Goal: Communication & Community: Answer question/provide support

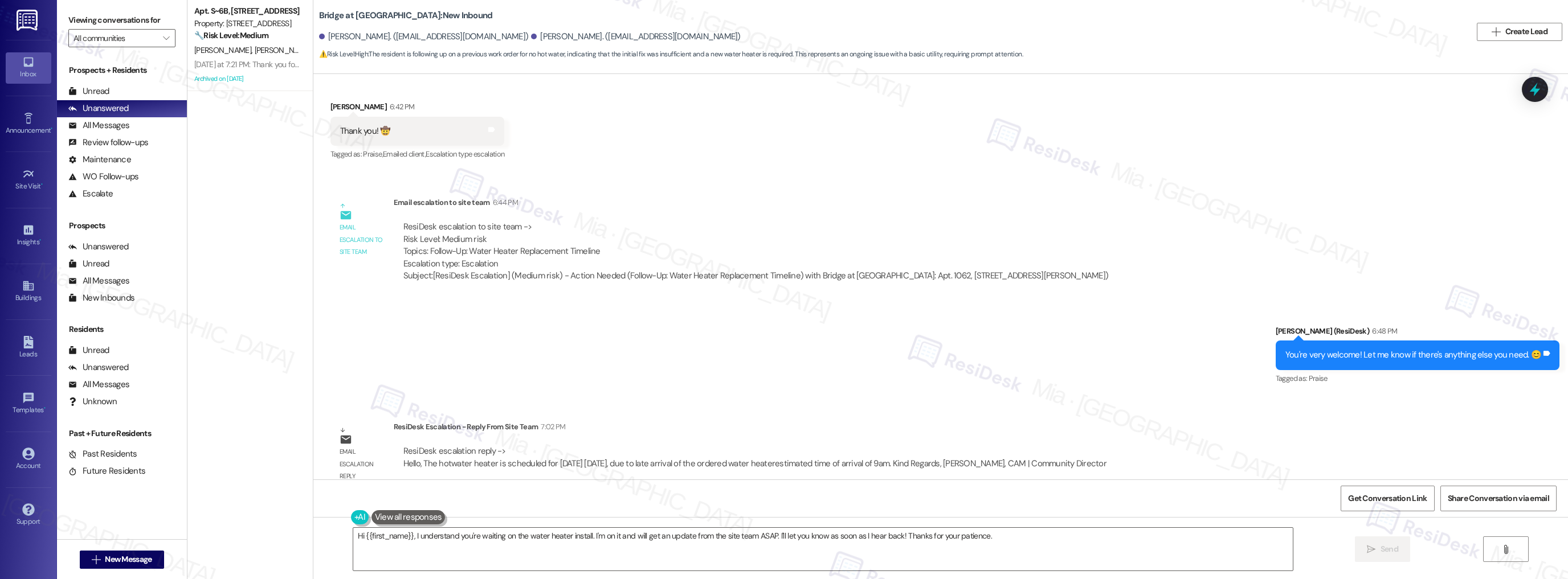
scroll to position [347, 0]
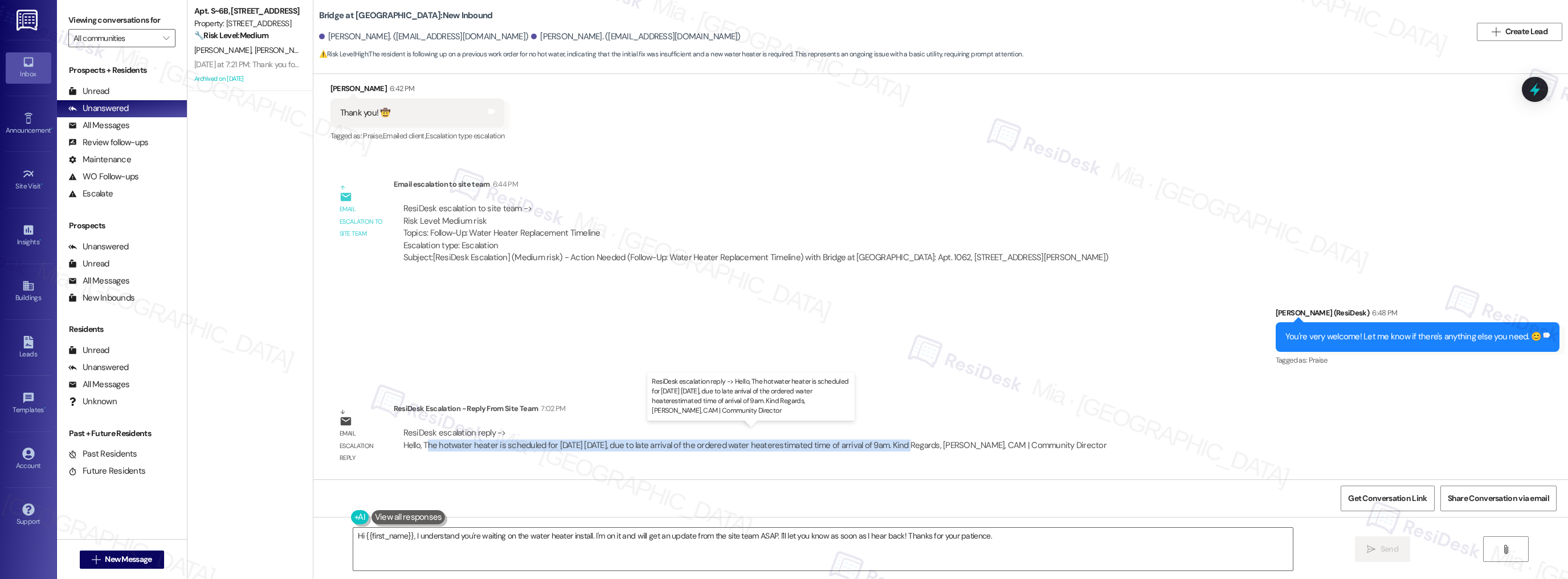
drag, startPoint x: 418, startPoint y: 445, endPoint x: 906, endPoint y: 447, distance: 488.0
click at [906, 447] on div "ResiDesk escalation reply -> Hello, The hotwater heater is scheduled for [DATE]…" at bounding box center [755, 438] width 703 height 23
copy div "he hotwater heater is scheduled for [DATE] [DATE], due to late arrival of the o…"
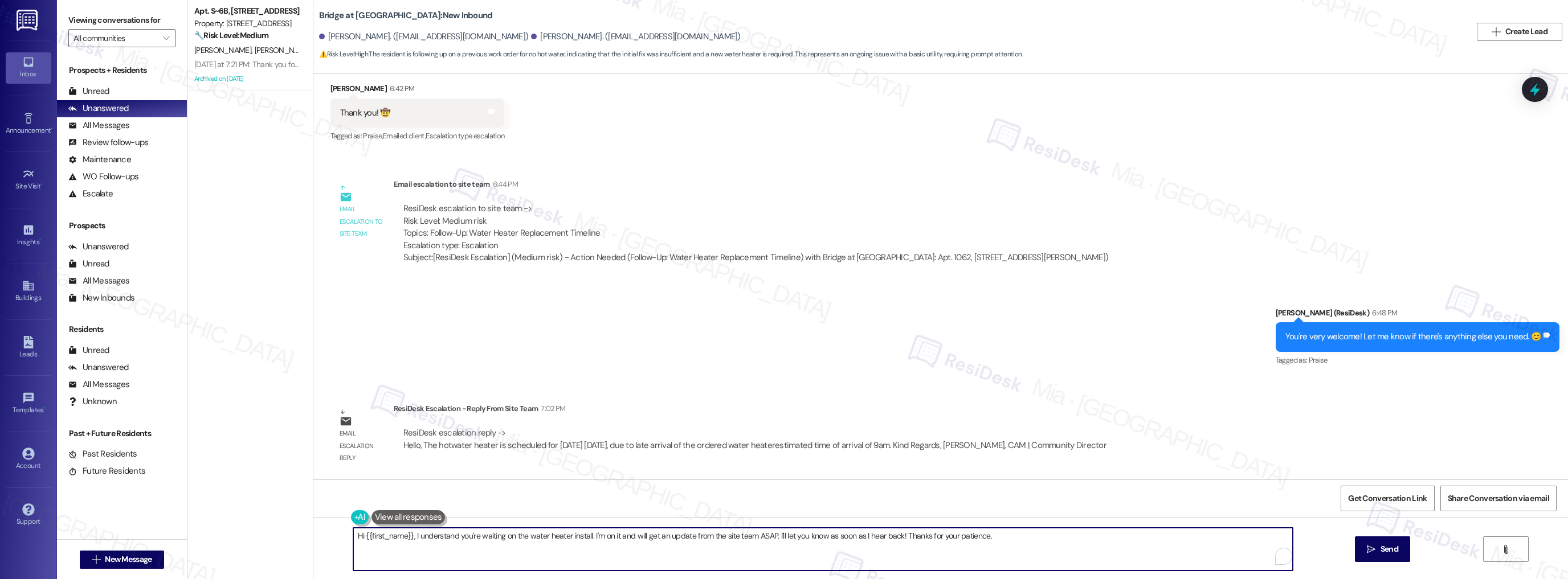
drag, startPoint x: 693, startPoint y: 540, endPoint x: 266, endPoint y: 540, distance: 427.0
click at [266, 540] on div "Apt. S~6B, [STREET_ADDRESS] Property: [STREET_ADDRESS] 🔧 Risk Level: Medium The…" at bounding box center [877, 290] width 1381 height 579
paste textarea "he hotwater heater is scheduled for [DATE] [DATE], due to late arrival of the o…"
click at [353, 537] on textarea "he hotwater heater is scheduled for [DATE] [DATE], due to late arrival of the o…" at bounding box center [823, 549] width 940 height 43
click at [463, 496] on span "hot water" at bounding box center [467, 501] width 40 height 10
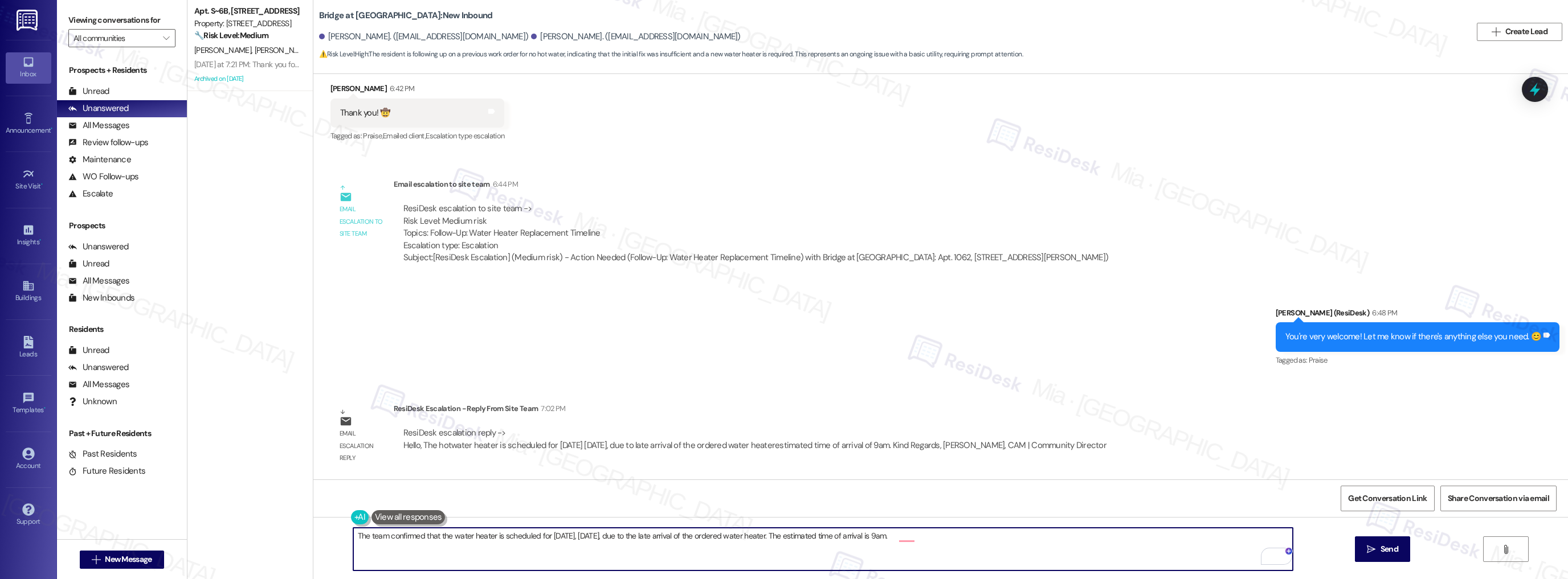
click at [806, 390] on div "Survey, sent via SMS Residesk Automated Survey 12:21 PM Hi [PERSON_NAME] and [P…" at bounding box center [941, 277] width 1254 height 406
type textarea "The team confirmed that the water heater is scheduled for [DATE], [DATE], due t…"
click at [1369, 553] on icon "" at bounding box center [1371, 549] width 8 height 9
